Goal: Information Seeking & Learning: Compare options

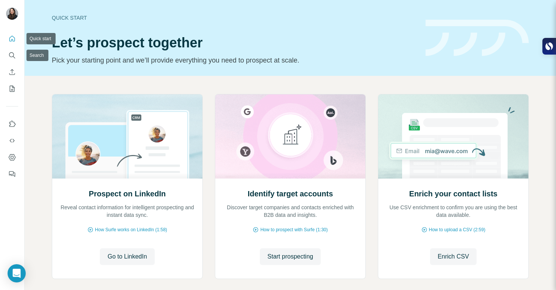
click at [16, 40] on button "Quick start" at bounding box center [12, 39] width 12 height 14
click at [14, 52] on icon "Search" at bounding box center [12, 55] width 8 height 8
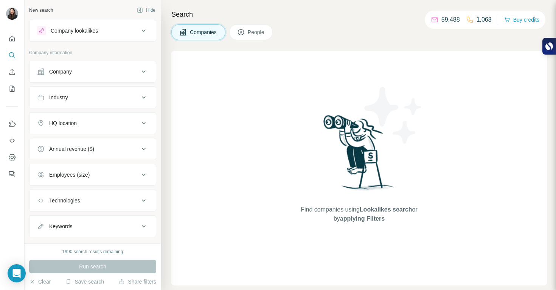
click at [107, 40] on div "Company lookalikes" at bounding box center [92, 31] width 127 height 22
click at [112, 31] on div "Company lookalikes" at bounding box center [88, 30] width 102 height 9
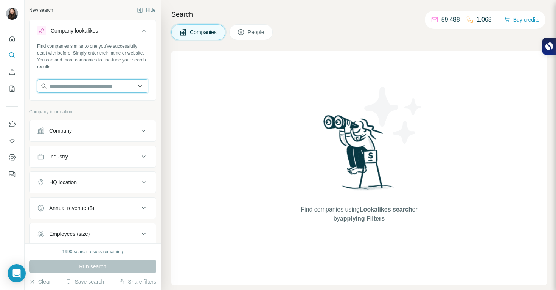
click at [97, 82] on input "text" at bounding box center [92, 86] width 111 height 14
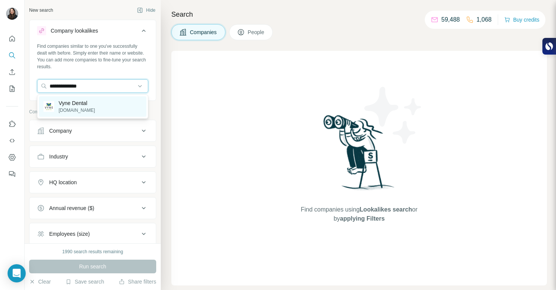
type input "**********"
click at [86, 104] on p "Vyne Dental" at bounding box center [77, 103] width 36 height 8
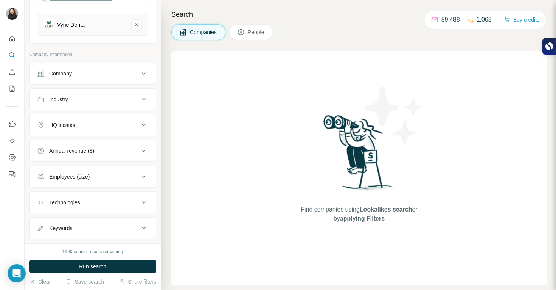
scroll to position [104, 0]
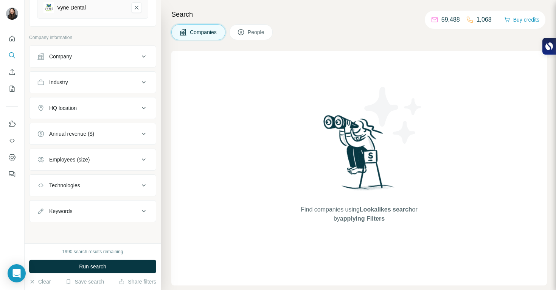
click at [119, 88] on button "Industry" at bounding box center [93, 82] width 126 height 18
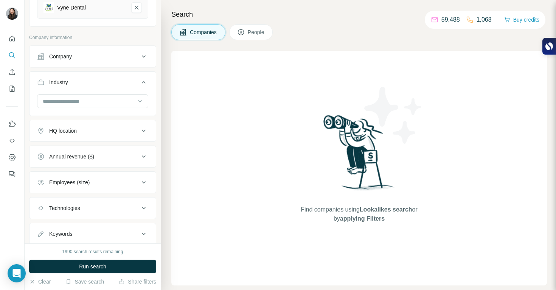
click at [123, 81] on div "Industry" at bounding box center [88, 82] width 102 height 8
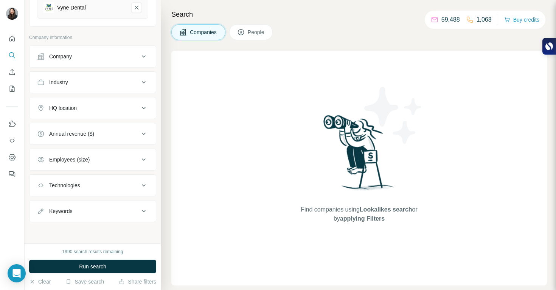
click at [125, 109] on div "HQ location" at bounding box center [88, 108] width 102 height 8
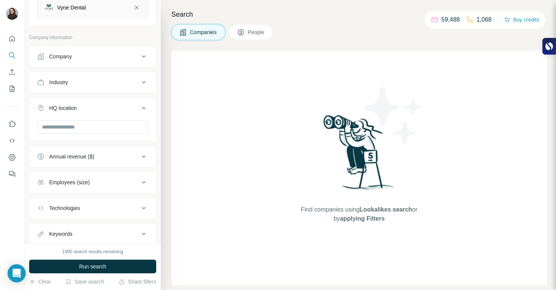
click at [114, 134] on div at bounding box center [92, 127] width 111 height 15
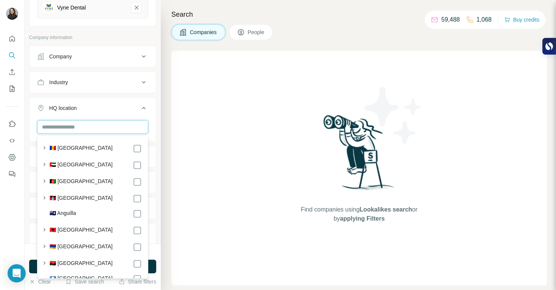
click at [98, 129] on input "text" at bounding box center [92, 127] width 111 height 14
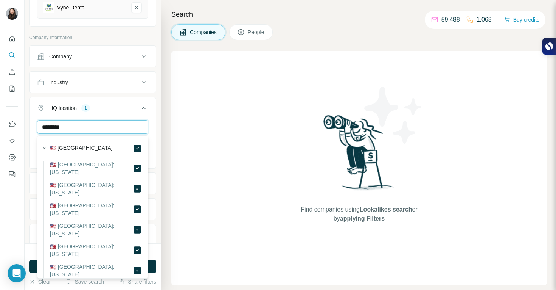
click at [119, 128] on input "*********" at bounding box center [92, 127] width 111 height 14
click at [120, 128] on input "*********" at bounding box center [92, 127] width 111 height 14
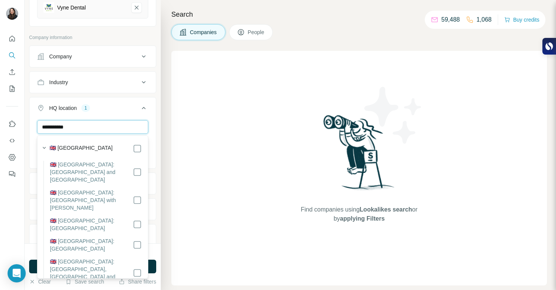
type input "**********"
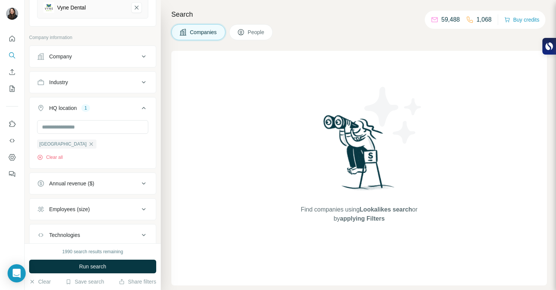
click at [171, 134] on div "Search Companies People Find companies using Lookalikes search or by applying F…" at bounding box center [359, 145] width 396 height 290
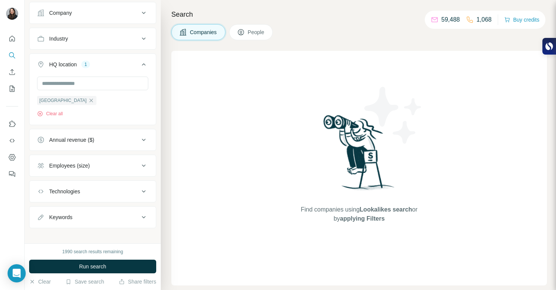
scroll to position [153, 0]
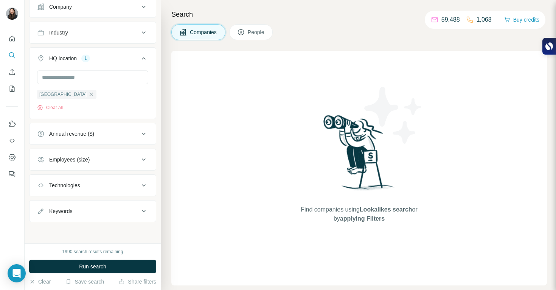
click at [100, 164] on button "Employees (size)" at bounding box center [93, 159] width 126 height 18
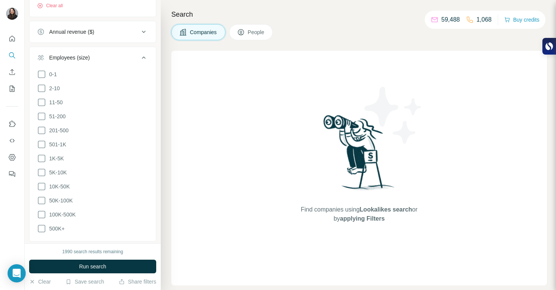
scroll to position [273, 0]
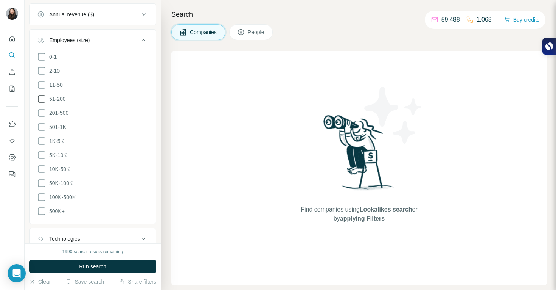
click at [65, 96] on span "51-200" at bounding box center [56, 99] width 20 height 8
click at [65, 109] on span "201-500" at bounding box center [57, 113] width 22 height 8
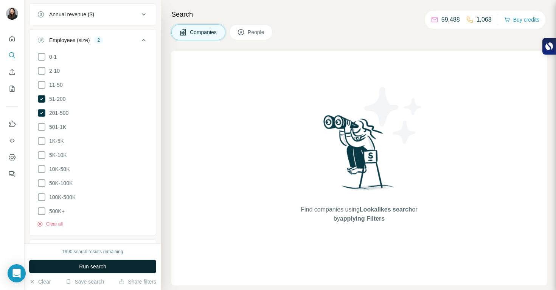
click at [115, 266] on button "Run search" at bounding box center [92, 266] width 127 height 14
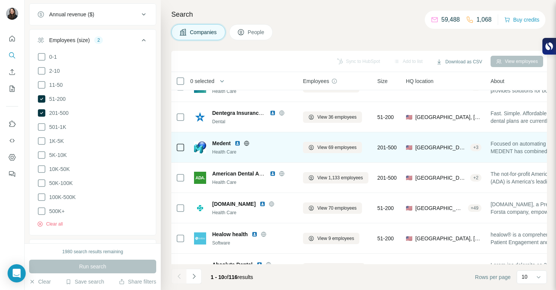
scroll to position [20, 0]
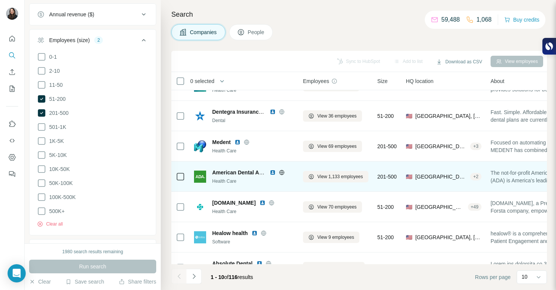
click at [273, 172] on img at bounding box center [273, 172] width 6 height 6
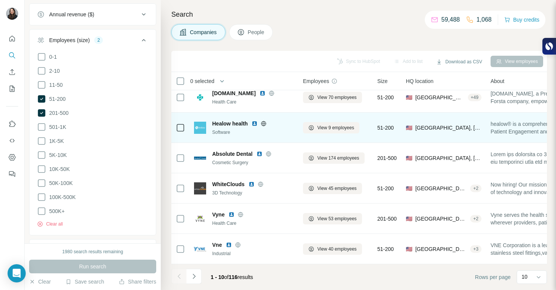
scroll to position [133, 0]
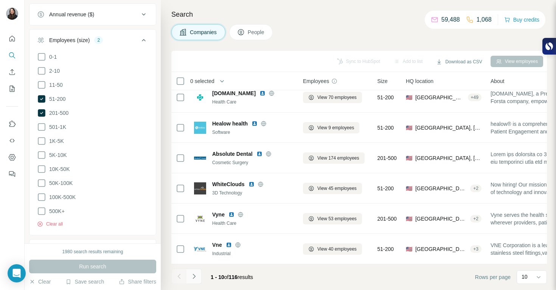
click at [196, 278] on icon "Navigate to next page" at bounding box center [194, 276] width 8 height 8
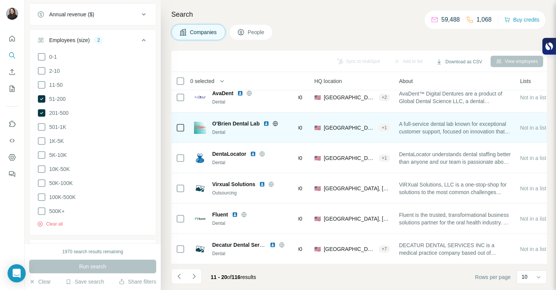
scroll to position [133, 123]
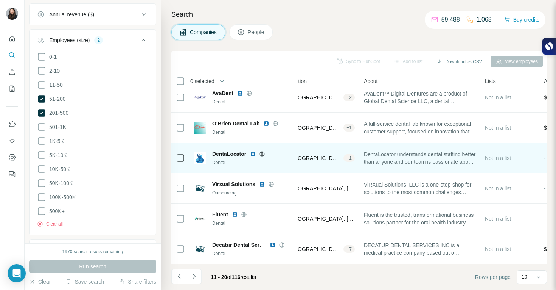
click at [254, 151] on img at bounding box center [253, 154] width 6 height 6
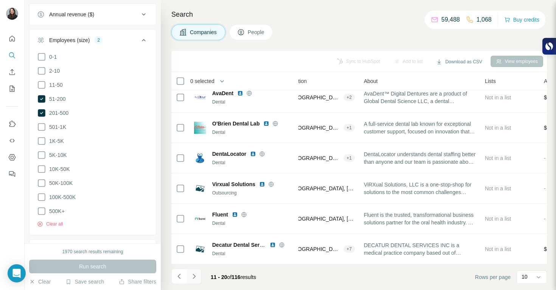
click at [197, 277] on icon "Navigate to next page" at bounding box center [194, 276] width 8 height 8
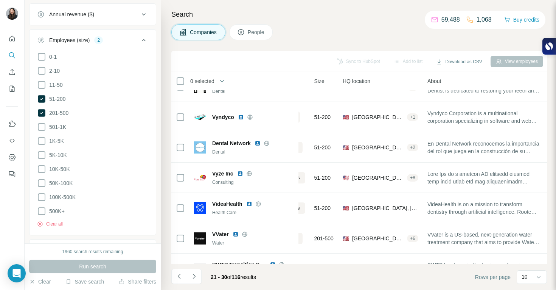
scroll to position [104, 59]
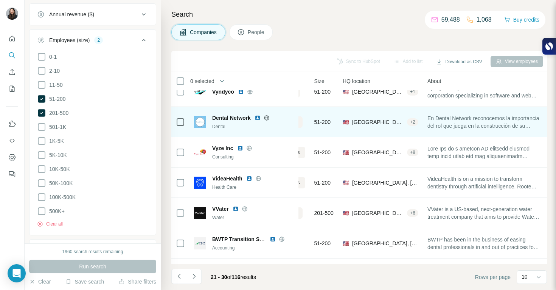
click at [257, 117] on img at bounding box center [258, 118] width 6 height 6
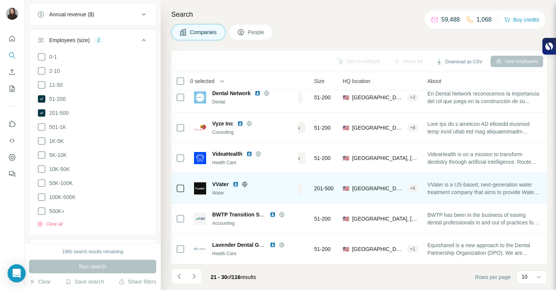
scroll to position [133, 59]
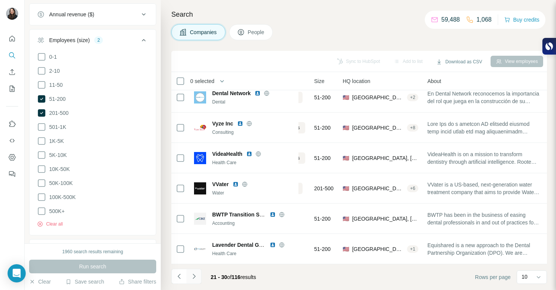
click at [199, 274] on button "Navigate to next page" at bounding box center [194, 275] width 15 height 15
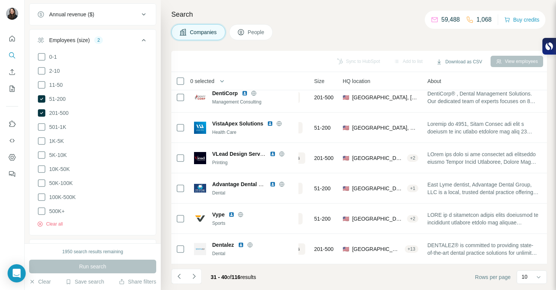
click at [196, 277] on icon "Navigate to next page" at bounding box center [194, 276] width 8 height 8
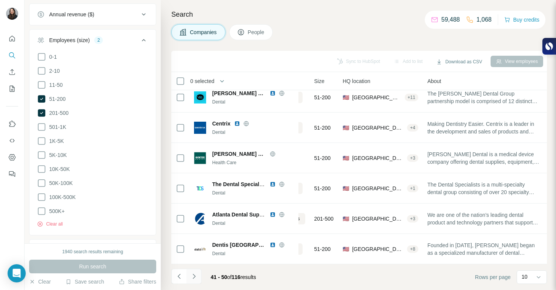
click at [196, 277] on icon "Navigate to next page" at bounding box center [194, 276] width 8 height 8
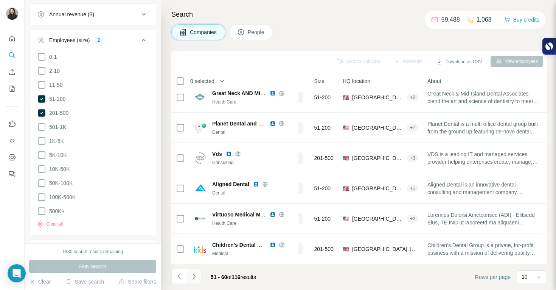
click at [195, 280] on button "Navigate to next page" at bounding box center [194, 275] width 15 height 15
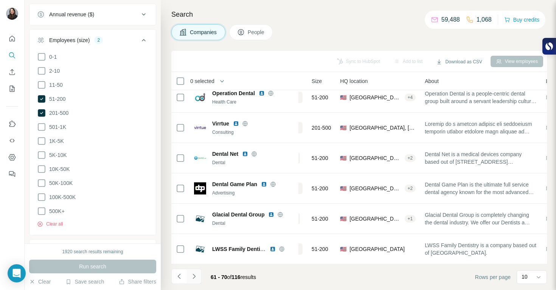
click at [191, 277] on icon "Navigate to next page" at bounding box center [194, 276] width 8 height 8
